Goal: Find contact information: Find contact information

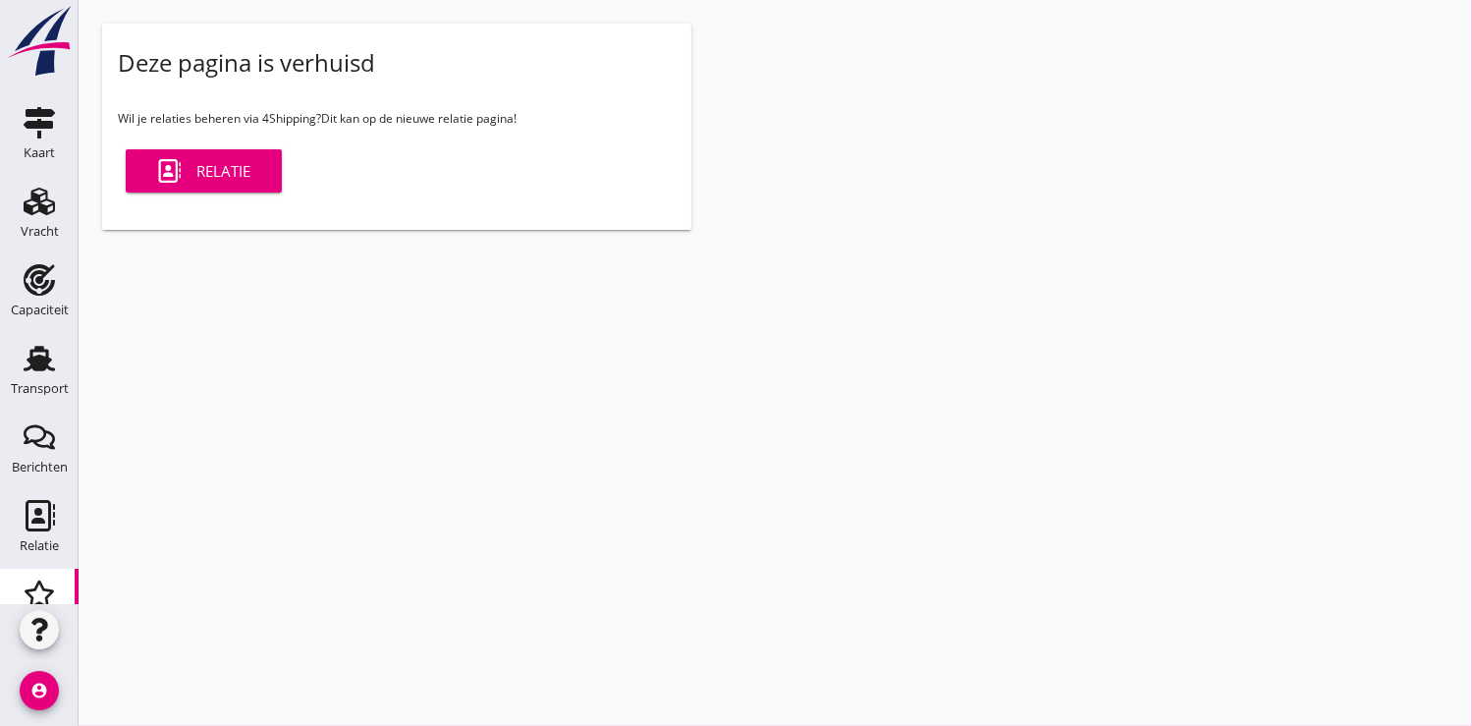
scroll to position [135, 0]
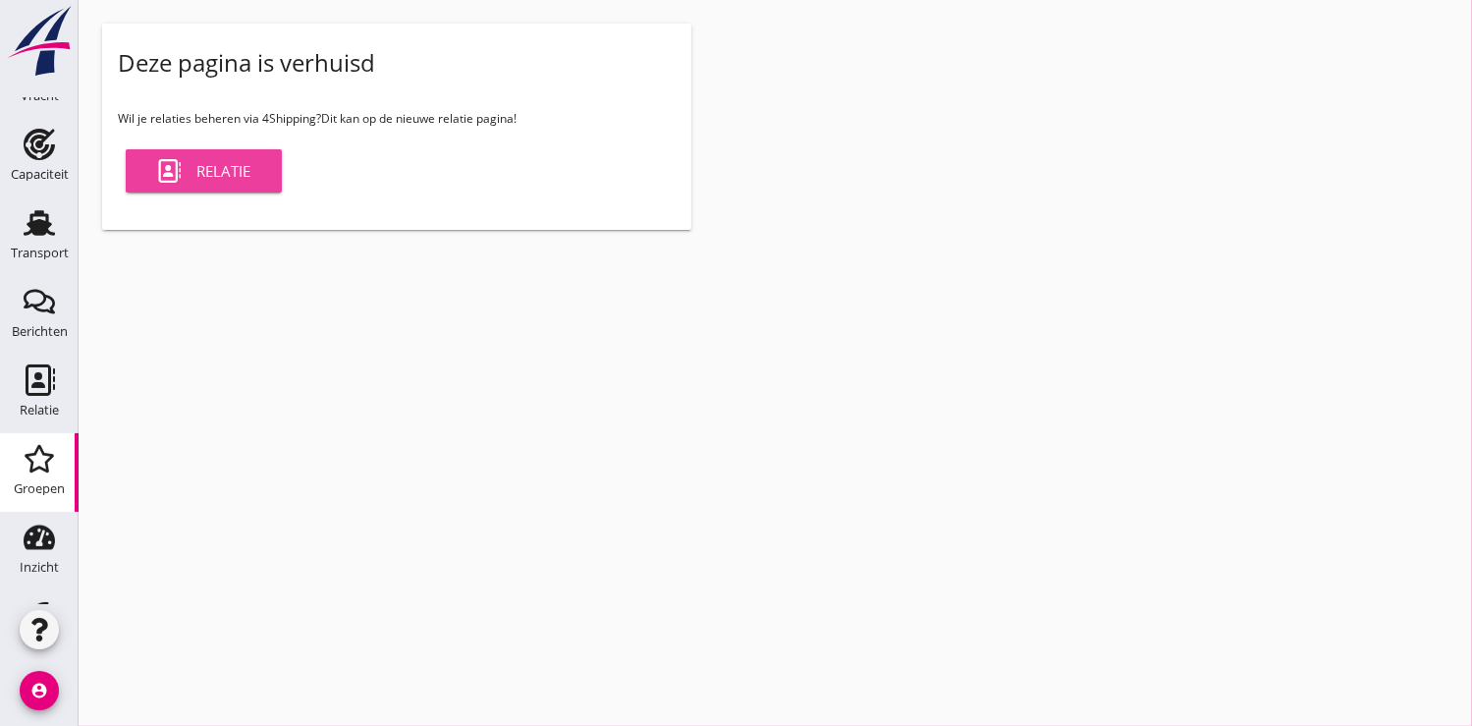
click at [243, 175] on div "Relatie" at bounding box center [203, 171] width 93 height 24
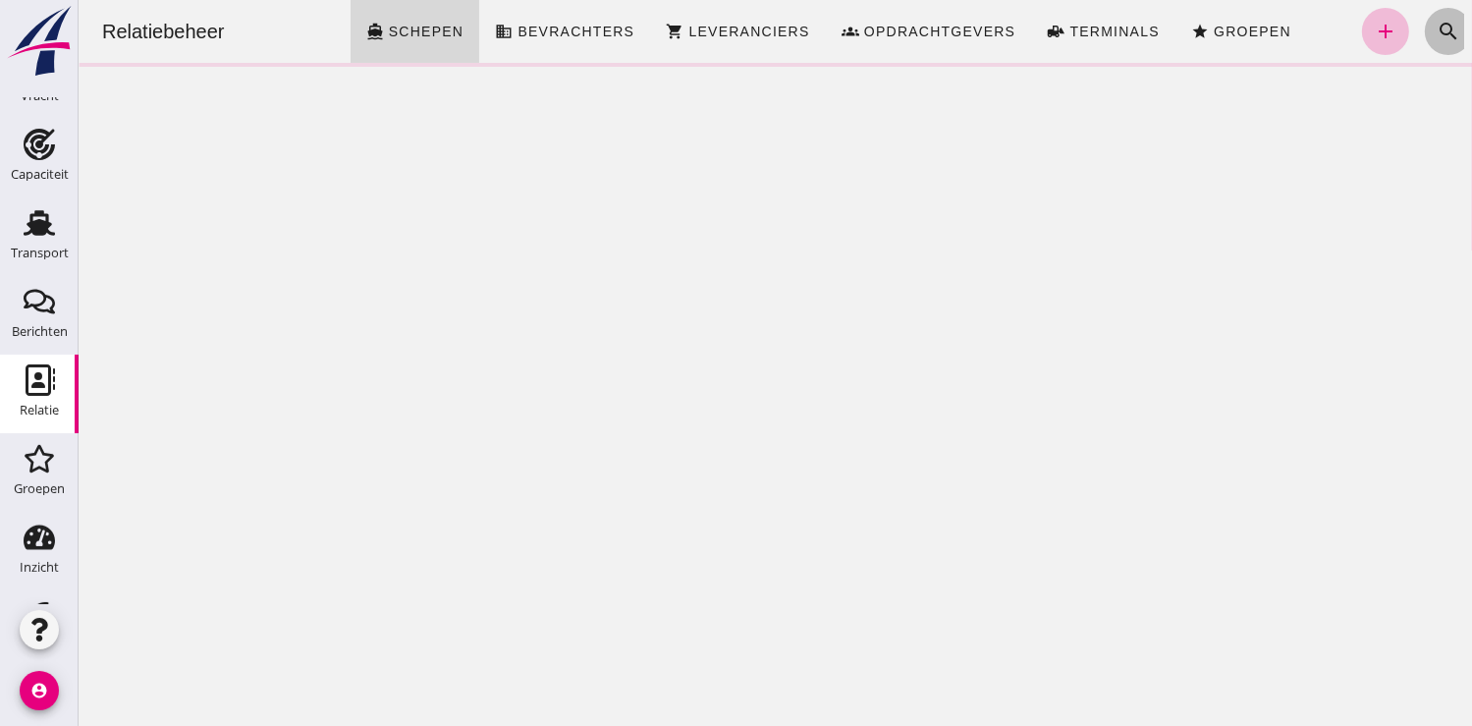
drag, startPoint x: 1418, startPoint y: 24, endPoint x: 1393, endPoint y: 31, distance: 25.8
click at [1435, 24] on icon "search" at bounding box center [1447, 32] width 24 height 24
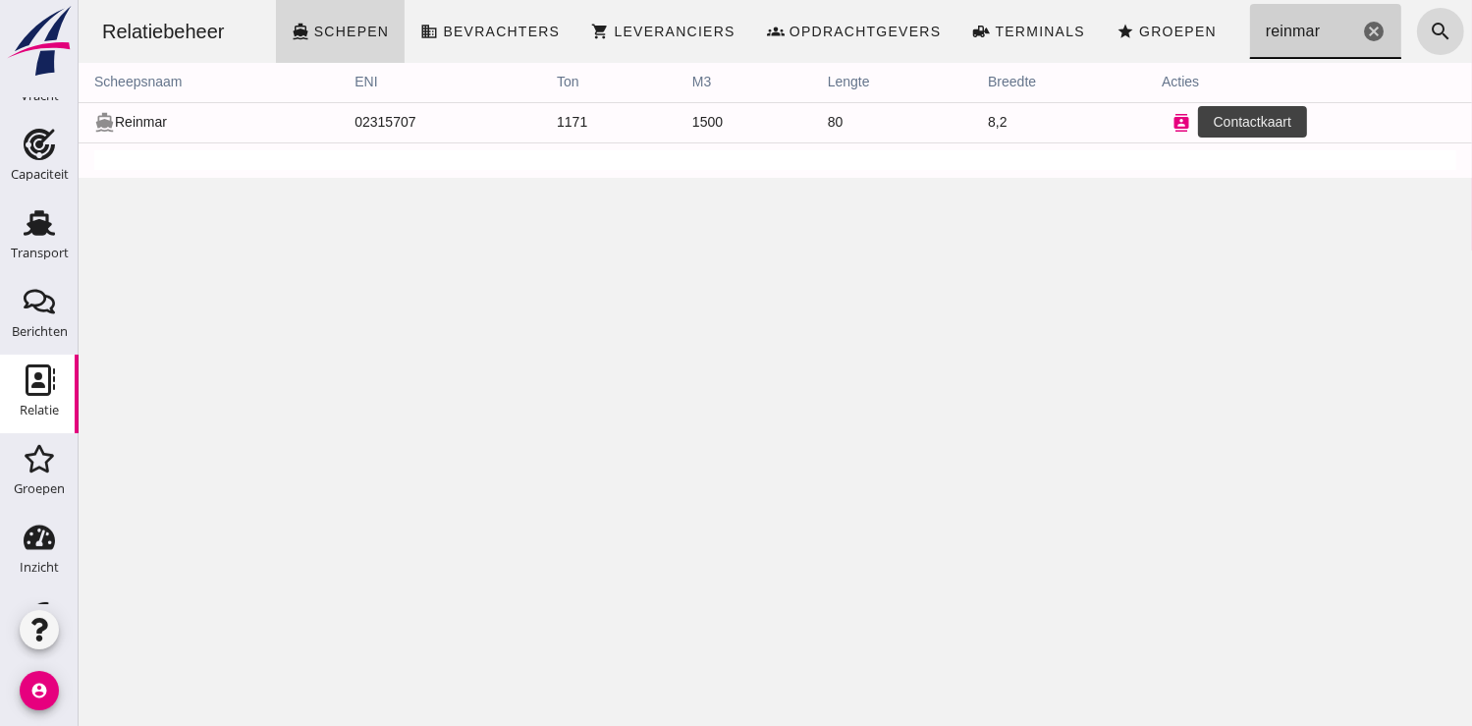
type input "reinmar"
click at [1174, 122] on icon "contacts" at bounding box center [1180, 123] width 18 height 18
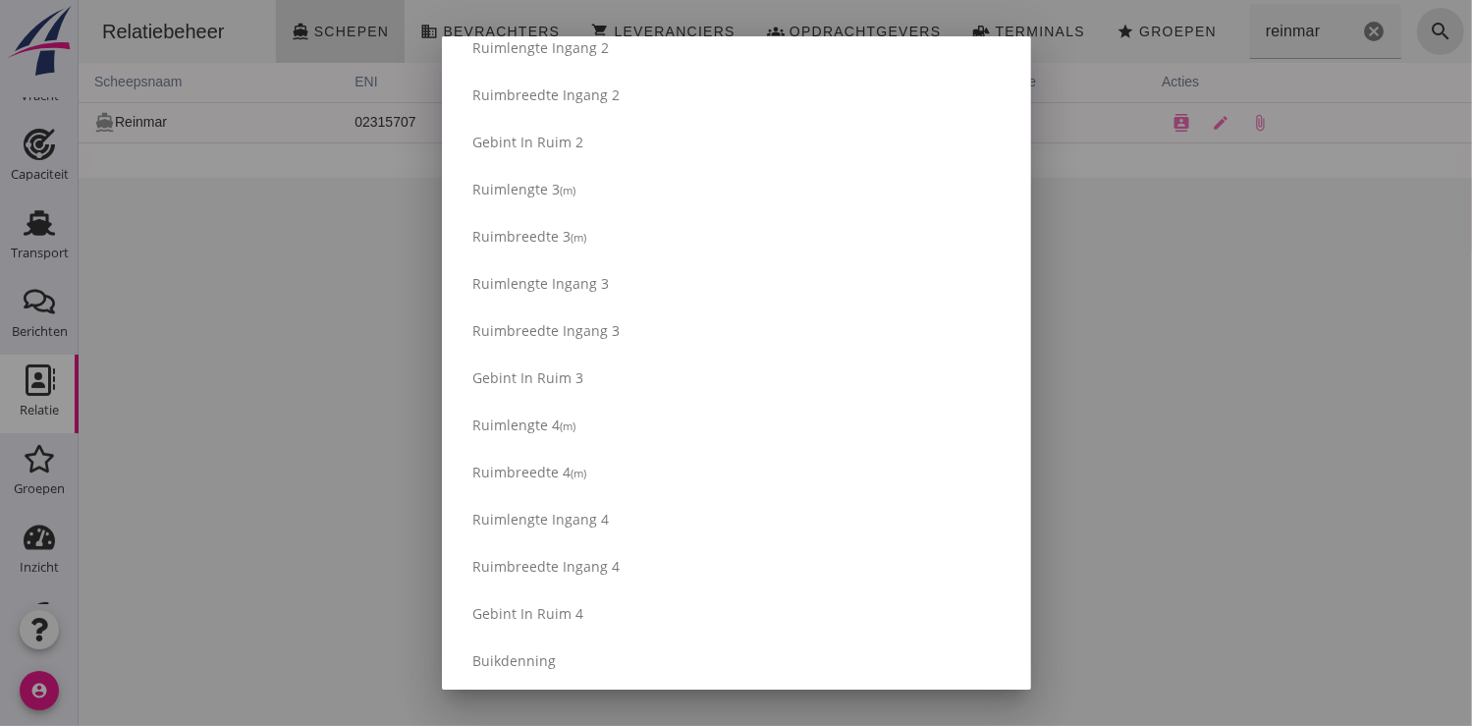
scroll to position [3334, 0]
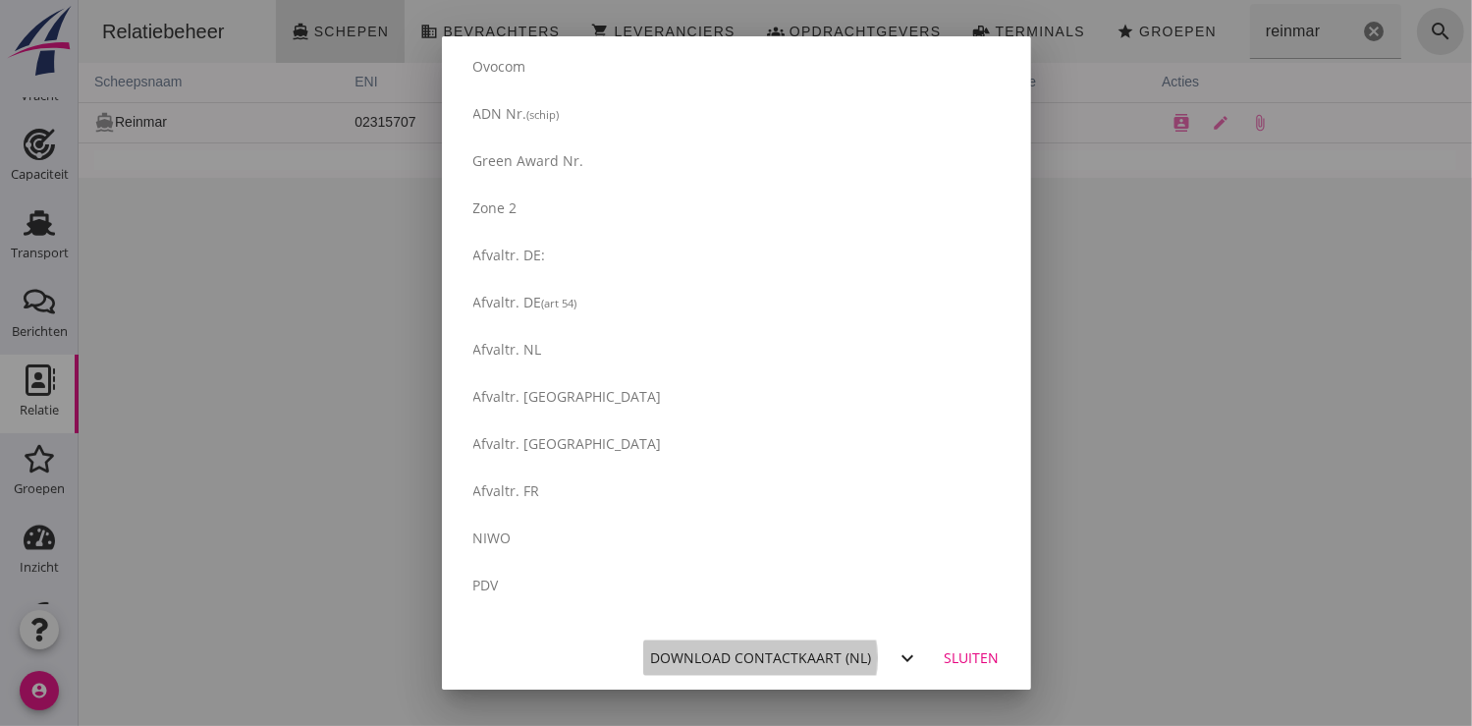
click at [773, 655] on div "Download contactkaart (nl)" at bounding box center [761, 657] width 221 height 21
